Goal: Information Seeking & Learning: Understand process/instructions

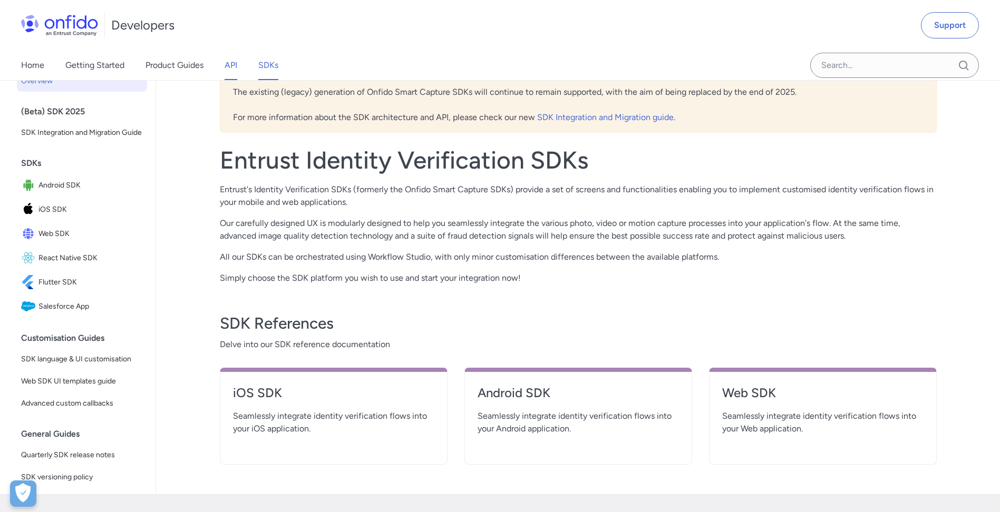
click at [228, 56] on link "API" at bounding box center [231, 66] width 13 height 30
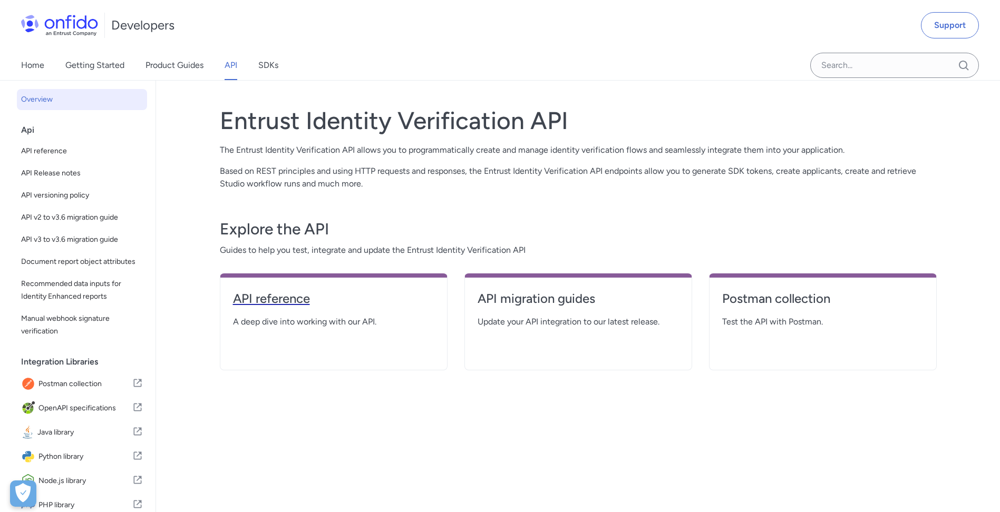
click at [296, 303] on h4 "API reference" at bounding box center [333, 298] width 201 height 17
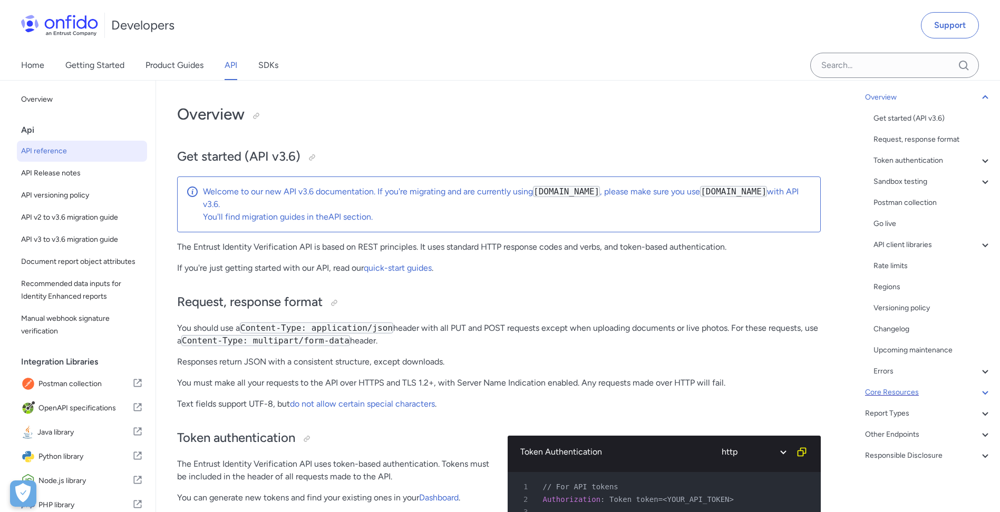
click at [907, 395] on div "Core Resources" at bounding box center [928, 392] width 127 height 13
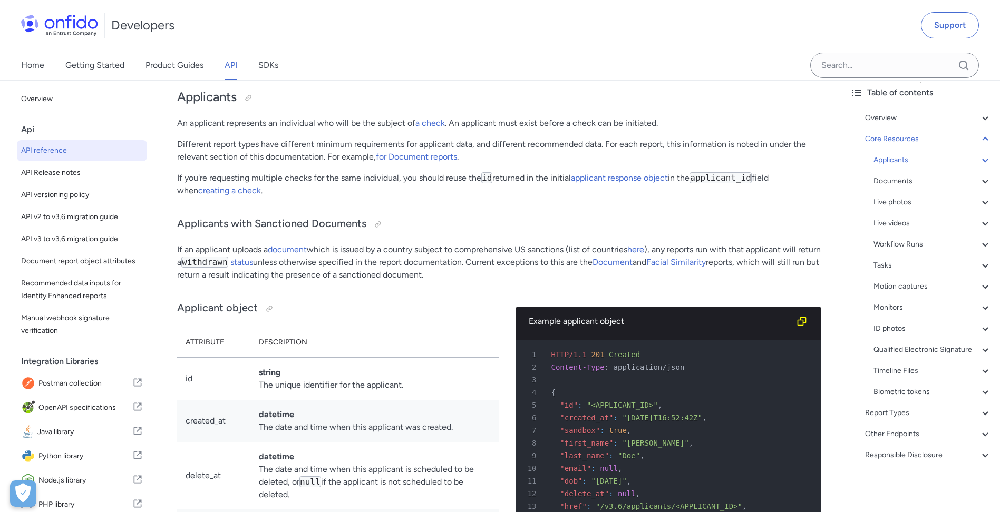
click at [913, 154] on div "Applicants" at bounding box center [933, 160] width 118 height 13
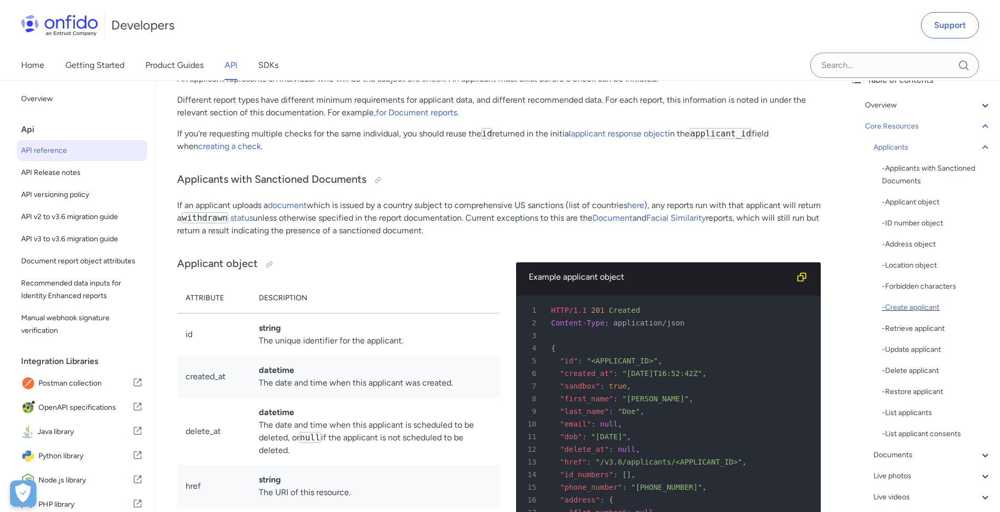
click at [925, 302] on div "- Applicants with Sanctioned Documents - Applicant object - ID number object - …" at bounding box center [937, 301] width 110 height 278
click at [925, 306] on div "- Create applicant" at bounding box center [937, 308] width 110 height 13
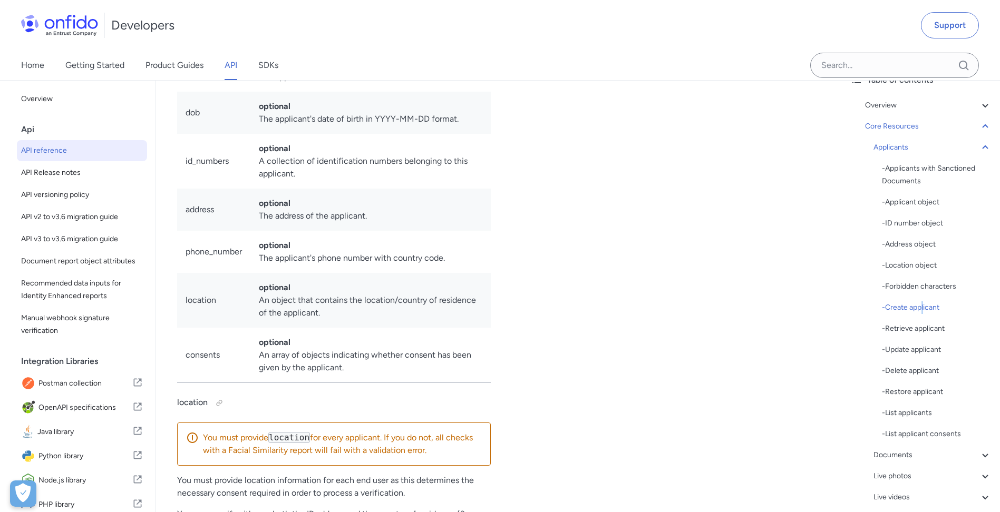
scroll to position [13114, 0]
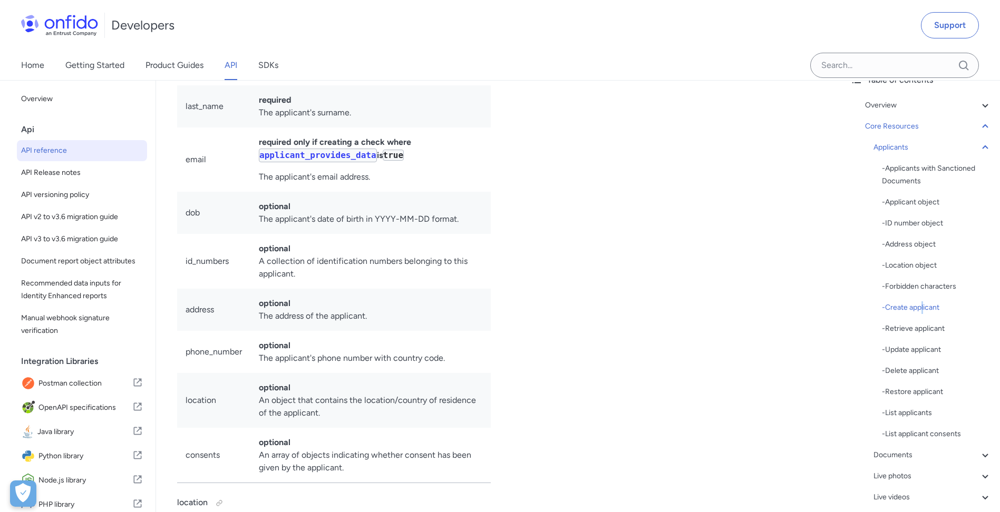
drag, startPoint x: 351, startPoint y: 461, endPoint x: 181, endPoint y: 319, distance: 221.2
click at [181, 319] on tbody "first_name required The applicant's forename. last_name required The applicant'…" at bounding box center [334, 263] width 314 height 440
drag, startPoint x: 181, startPoint y: 319, endPoint x: 310, endPoint y: 333, distance: 129.3
click at [307, 234] on td "optional The applicant's date of birth in YYYY-MM-DD format." at bounding box center [370, 213] width 240 height 42
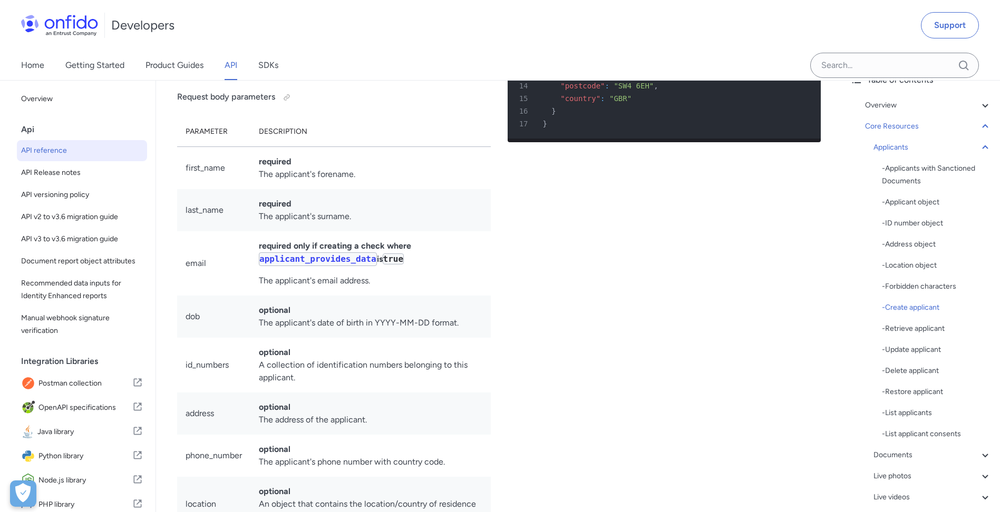
scroll to position [12990, 0]
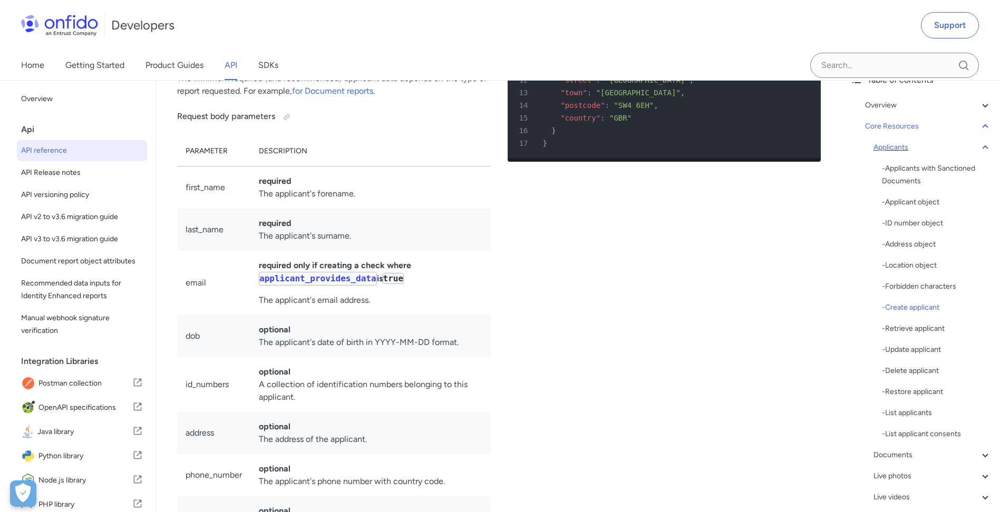
click at [897, 150] on div "Applicants" at bounding box center [933, 147] width 118 height 13
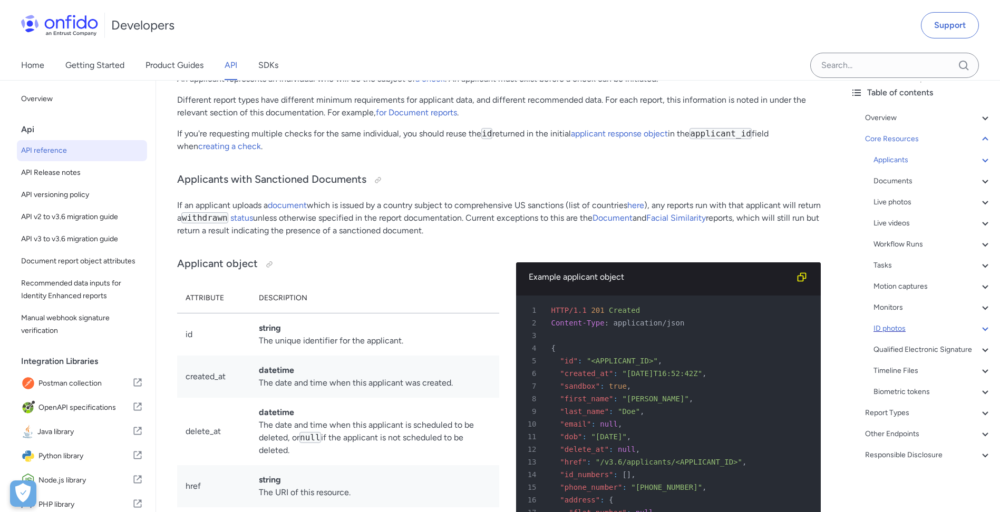
click at [894, 323] on div "ID photos" at bounding box center [933, 329] width 118 height 13
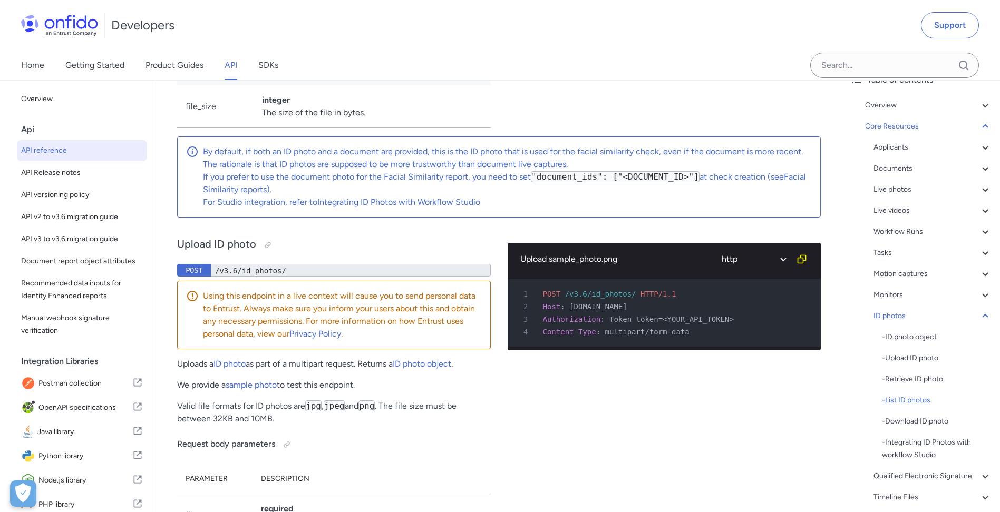
click at [905, 399] on div "- List ID photos" at bounding box center [937, 400] width 110 height 13
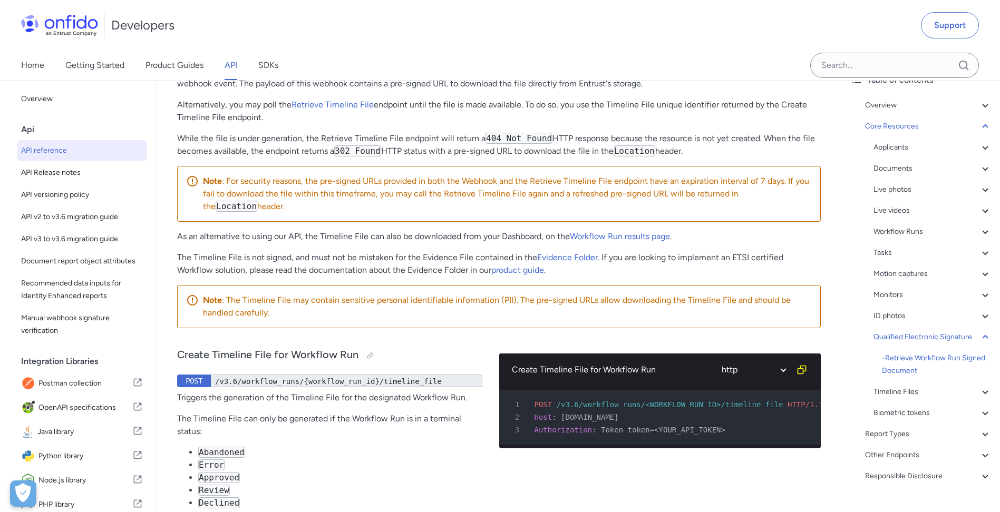
scroll to position [34895, 0]
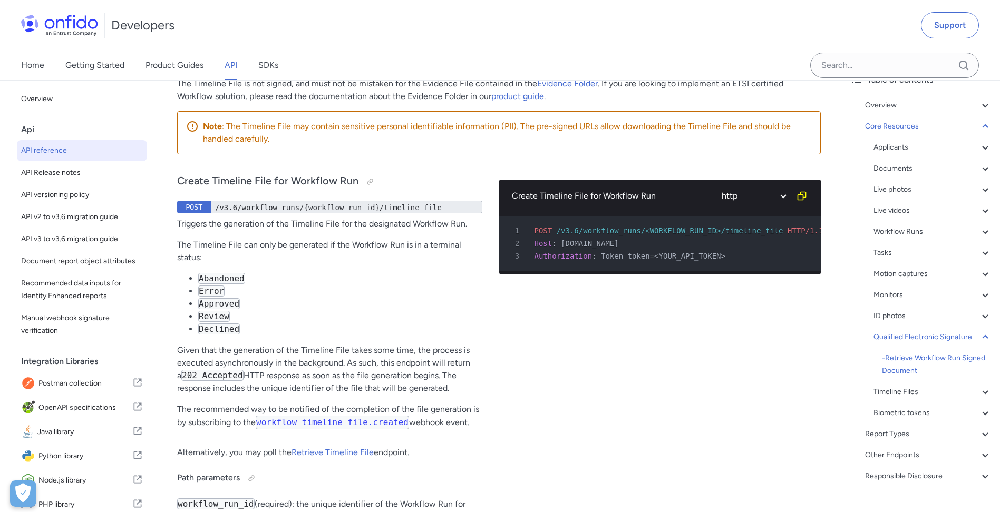
drag, startPoint x: 469, startPoint y: 201, endPoint x: 471, endPoint y: 228, distance: 26.4
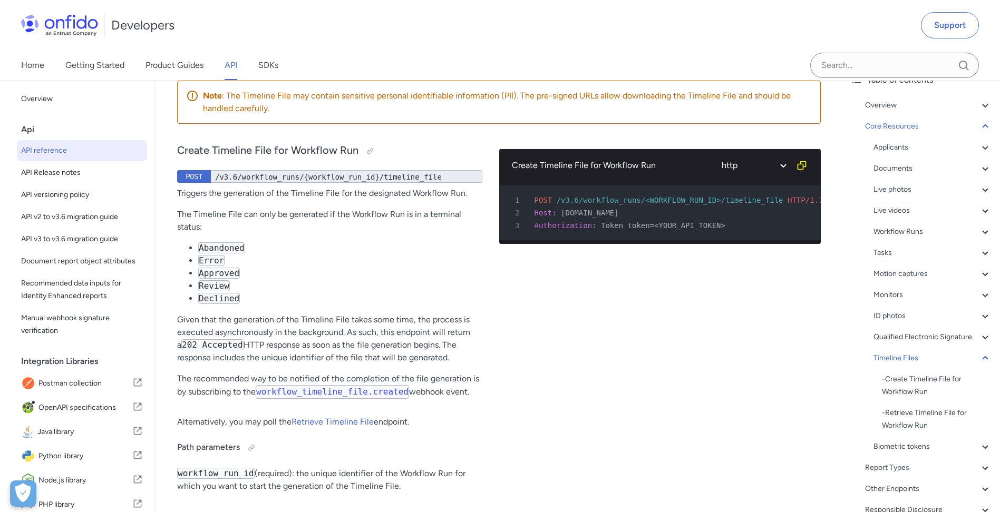
scroll to position [34995, 0]
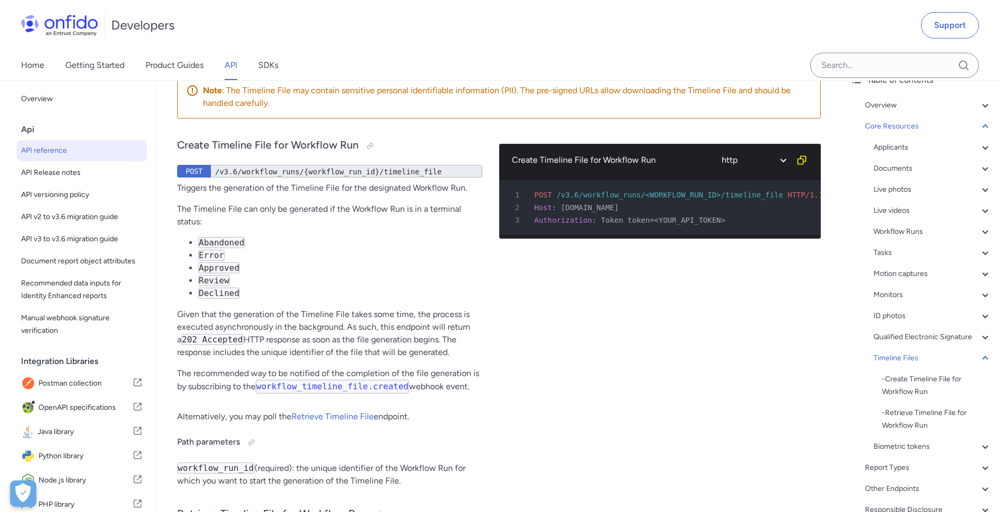
drag, startPoint x: 438, startPoint y: 255, endPoint x: 438, endPoint y: 274, distance: 19.0
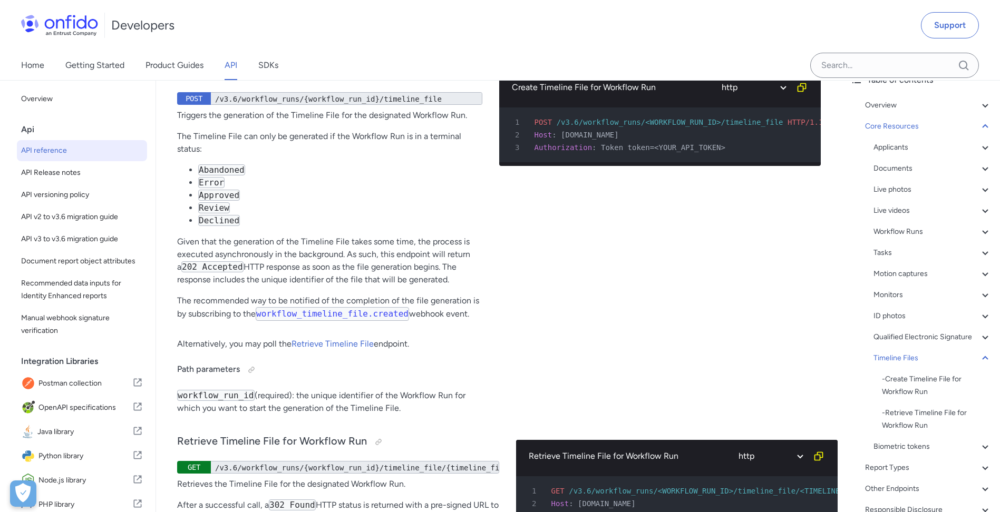
drag, startPoint x: 441, startPoint y: 260, endPoint x: 444, endPoint y: 285, distance: 25.4
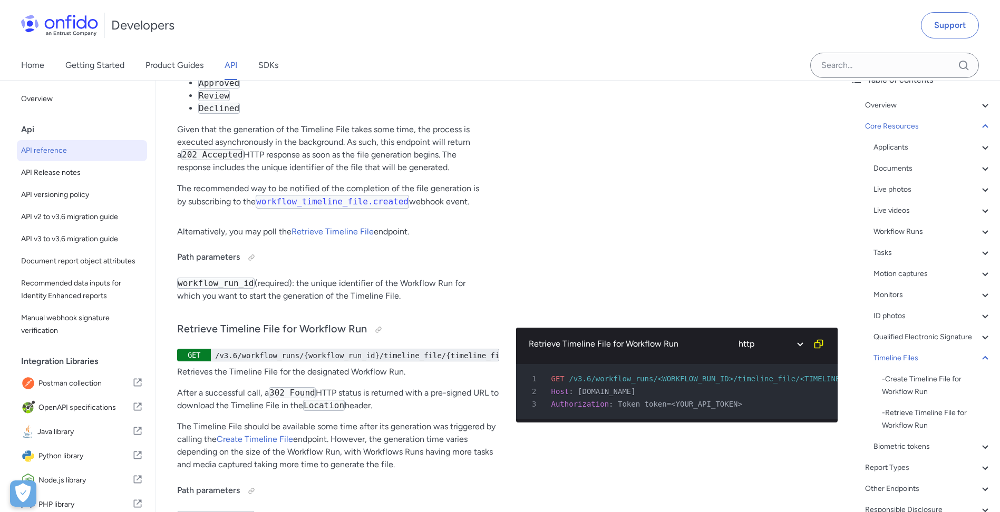
scroll to position [35193, 0]
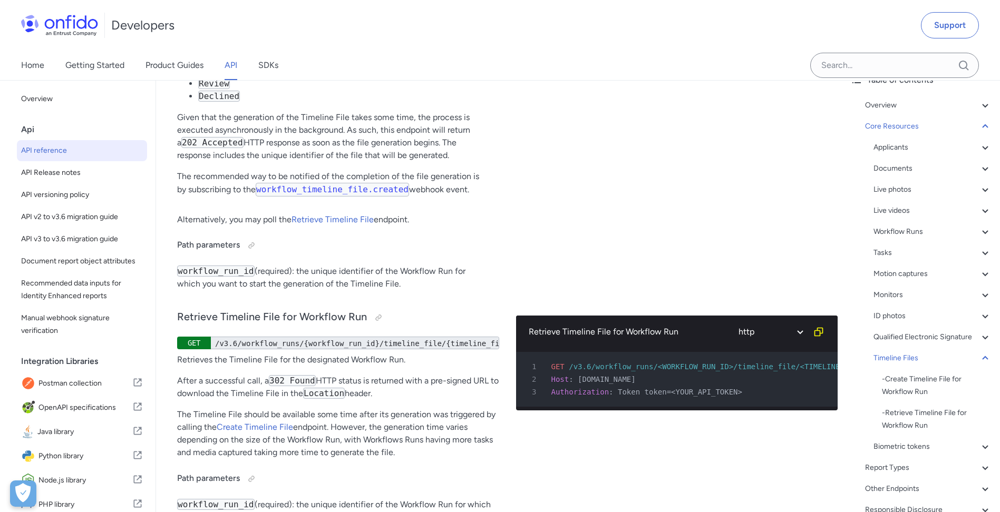
drag, startPoint x: 415, startPoint y: 302, endPoint x: 409, endPoint y: 328, distance: 27.1
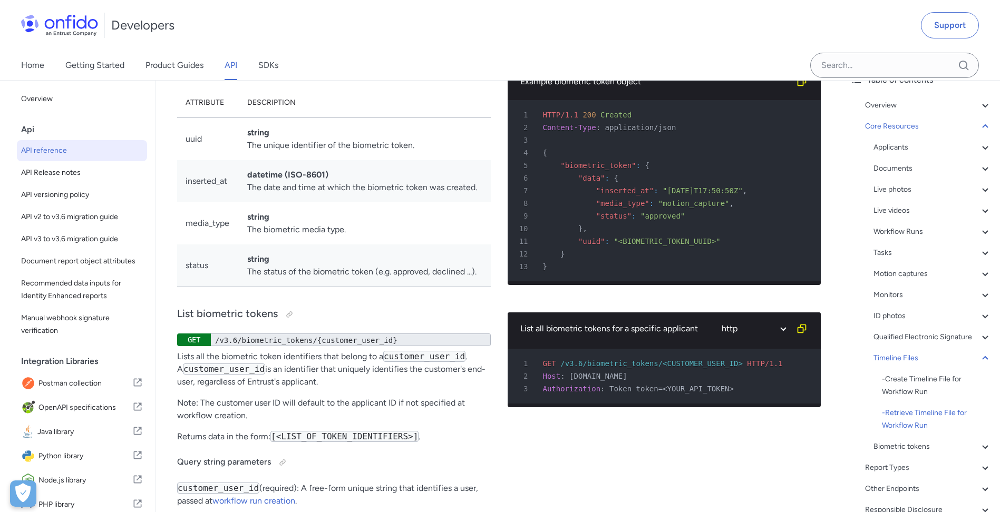
scroll to position [35808, 0]
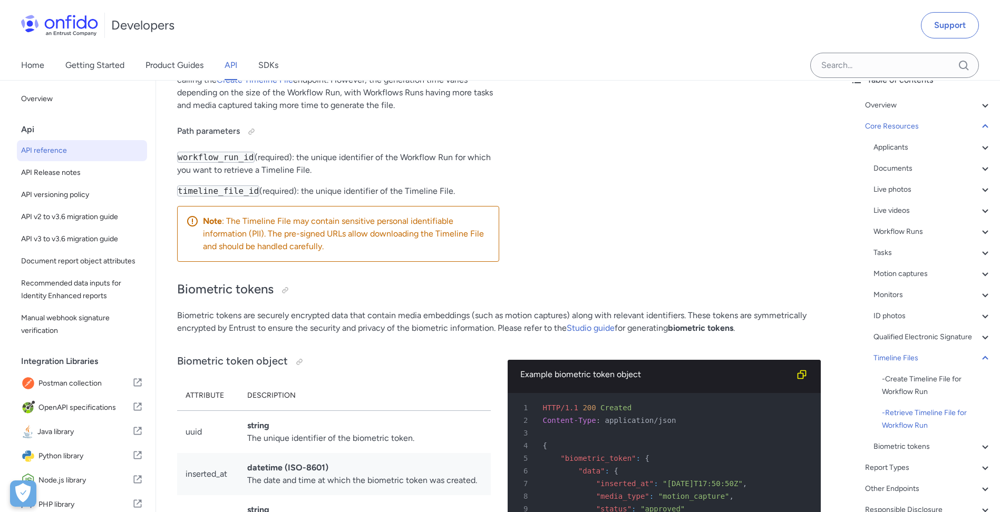
drag, startPoint x: 508, startPoint y: 314, endPoint x: 474, endPoint y: 195, distance: 124.0
